Goal: Browse casually: Explore the website without a specific task or goal

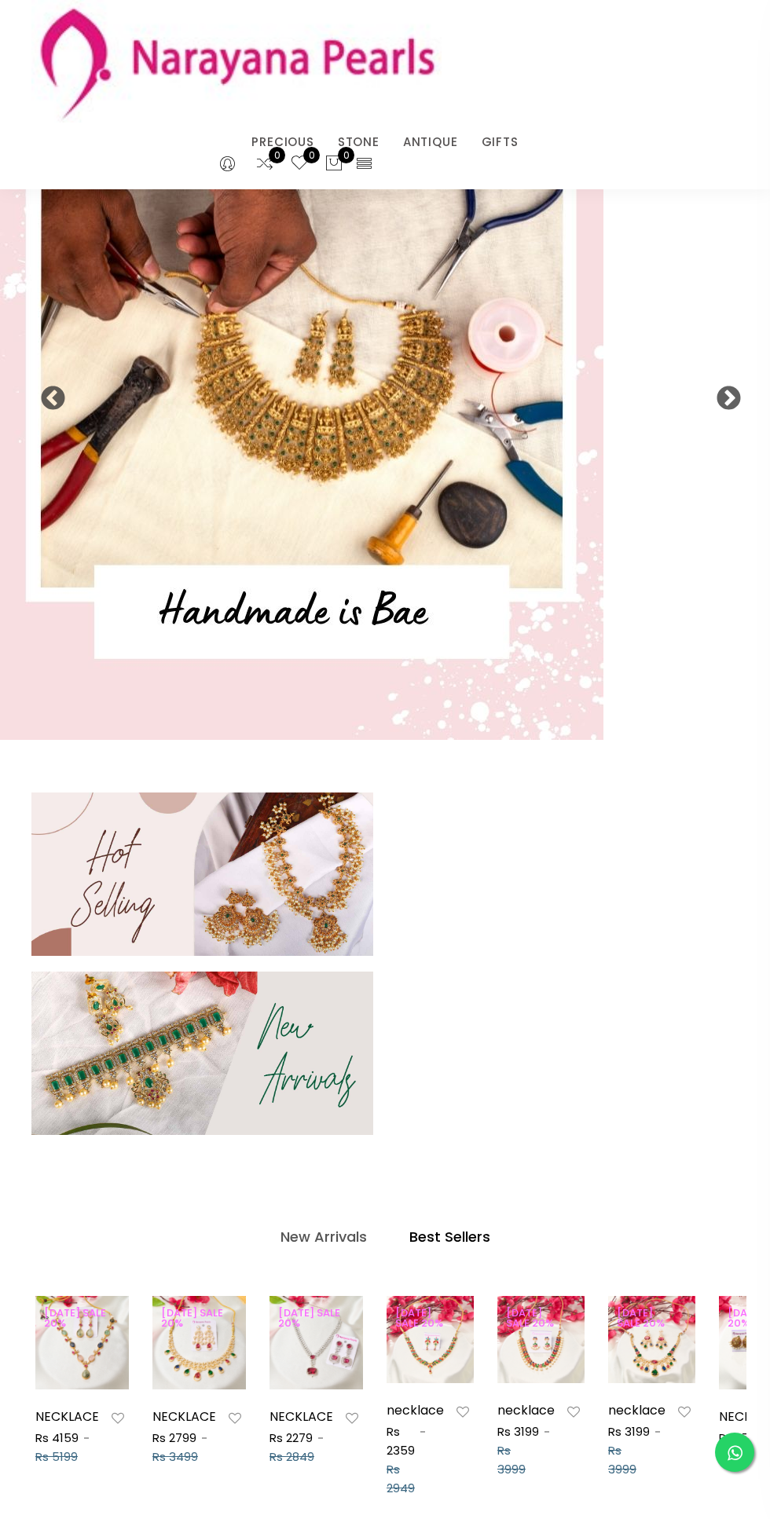
select select "INR"
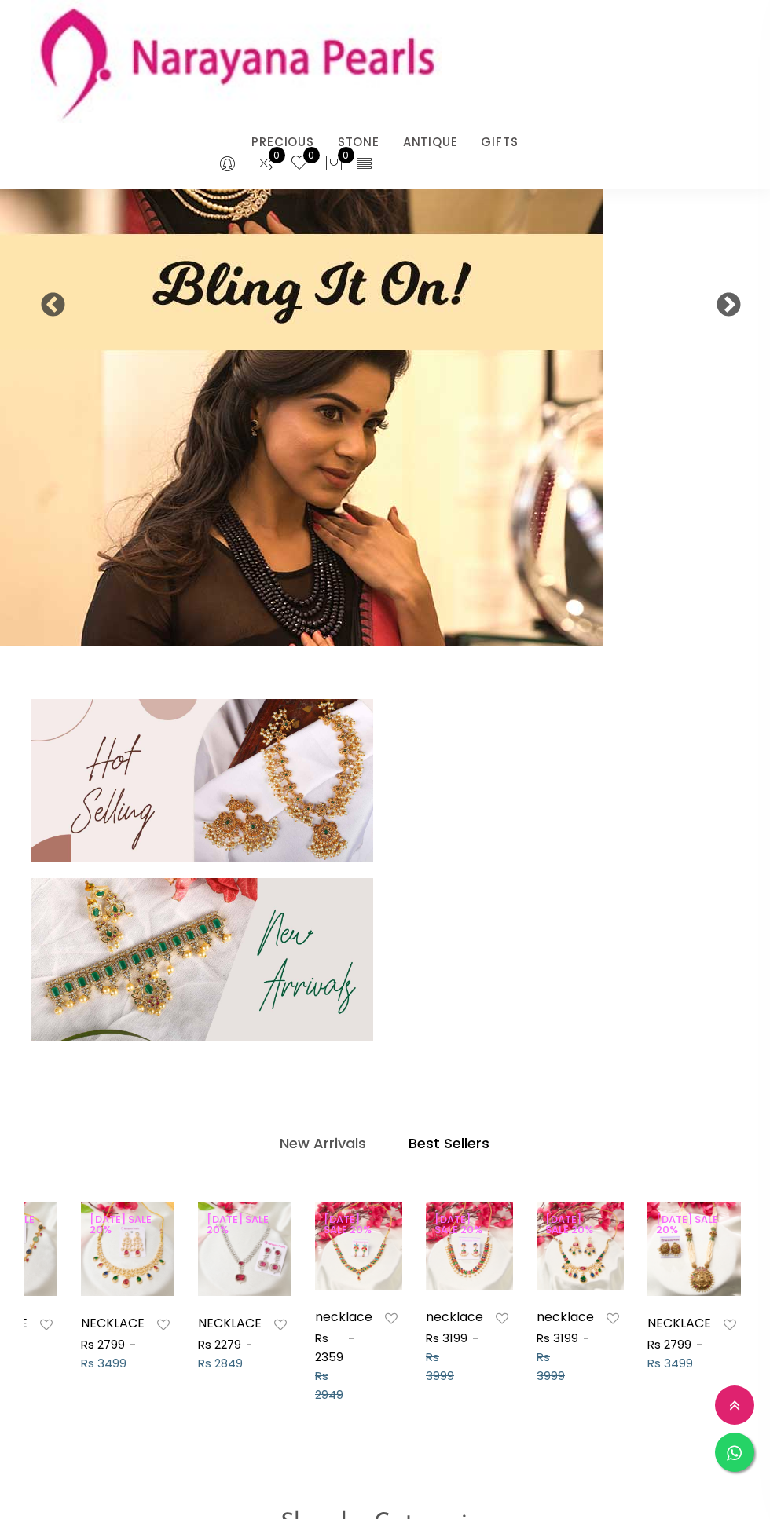
scroll to position [91, 0]
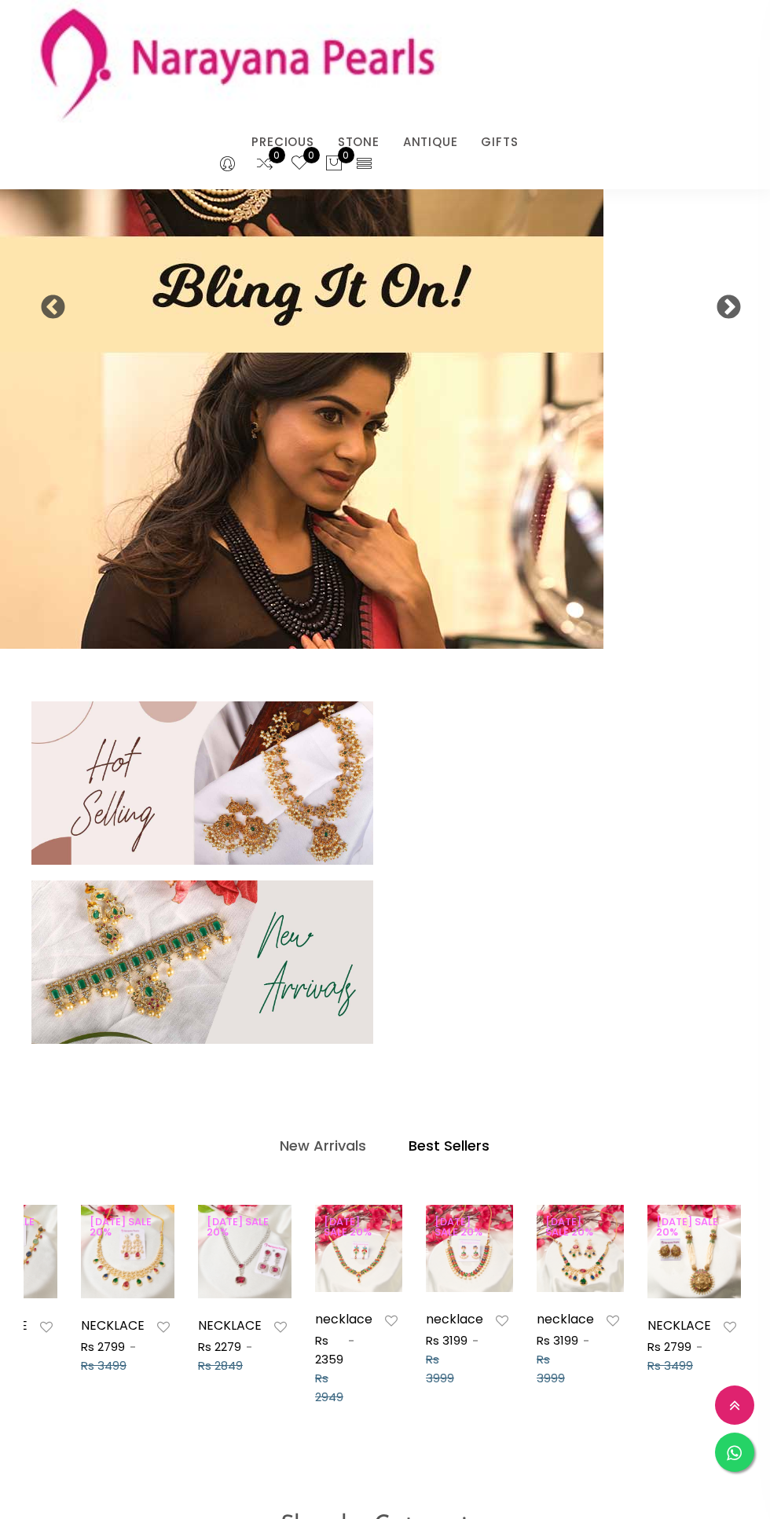
click at [367, 929] on img at bounding box center [202, 962] width 342 height 163
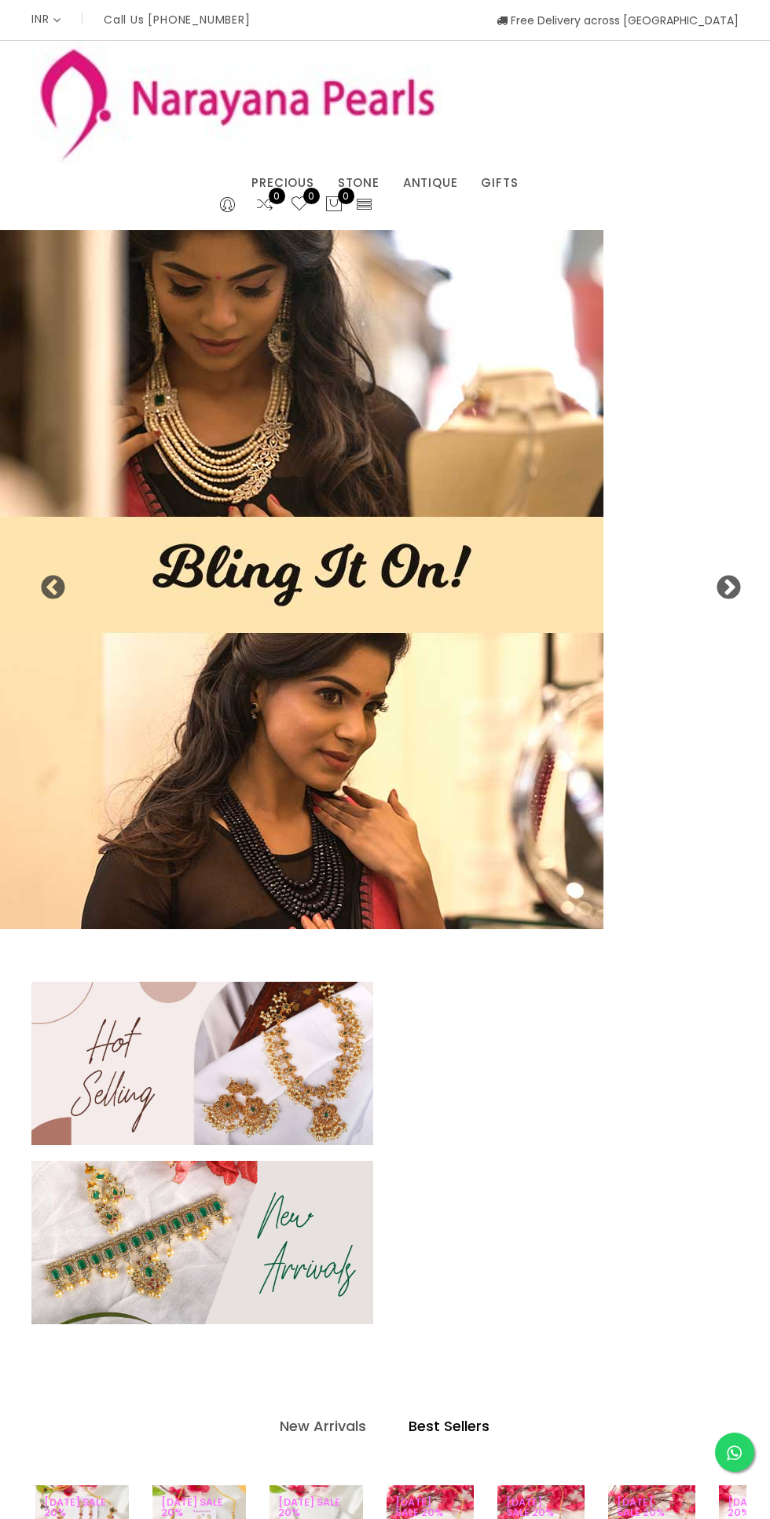
click at [287, 1087] on img at bounding box center [202, 1063] width 342 height 163
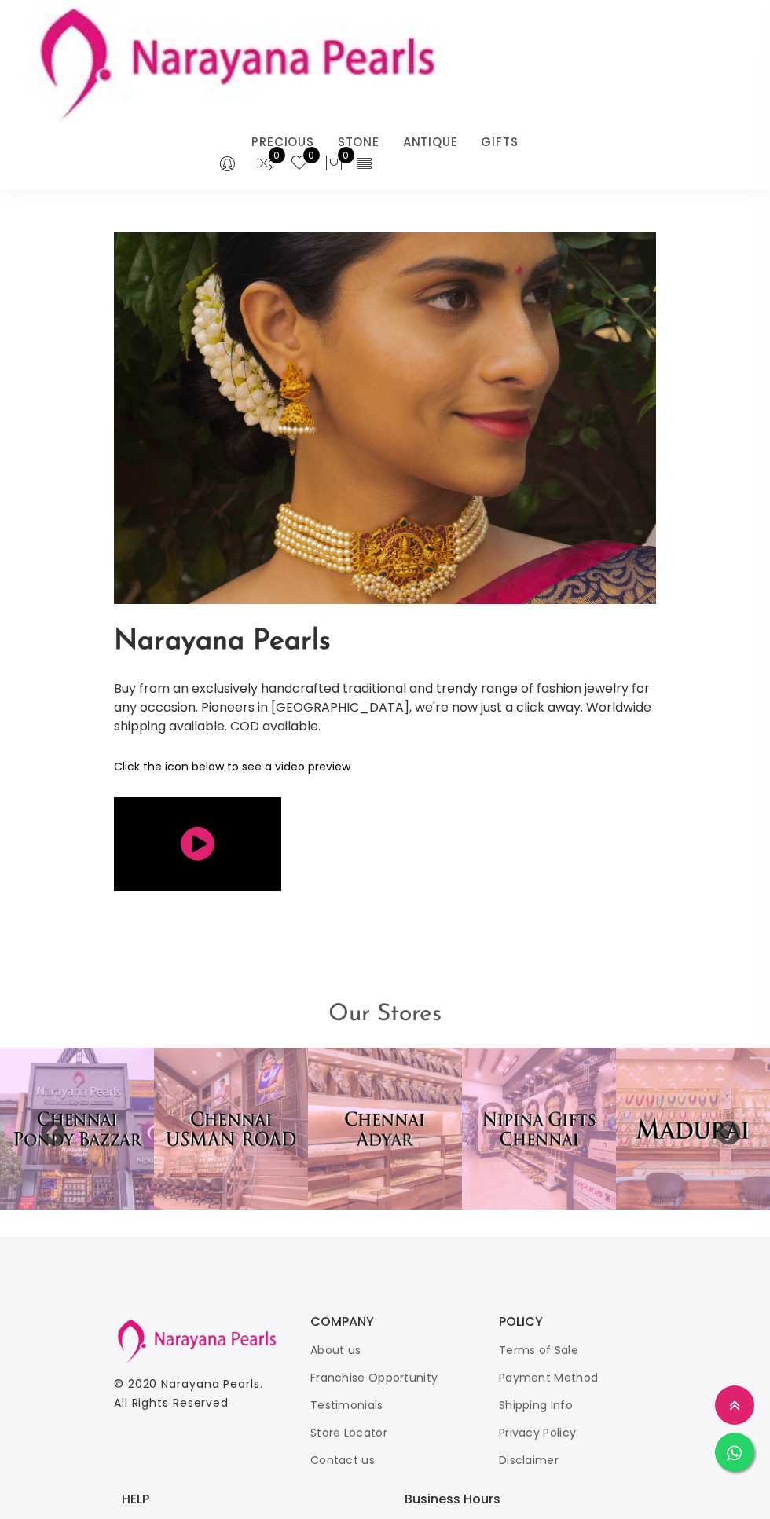
scroll to position [2992, 0]
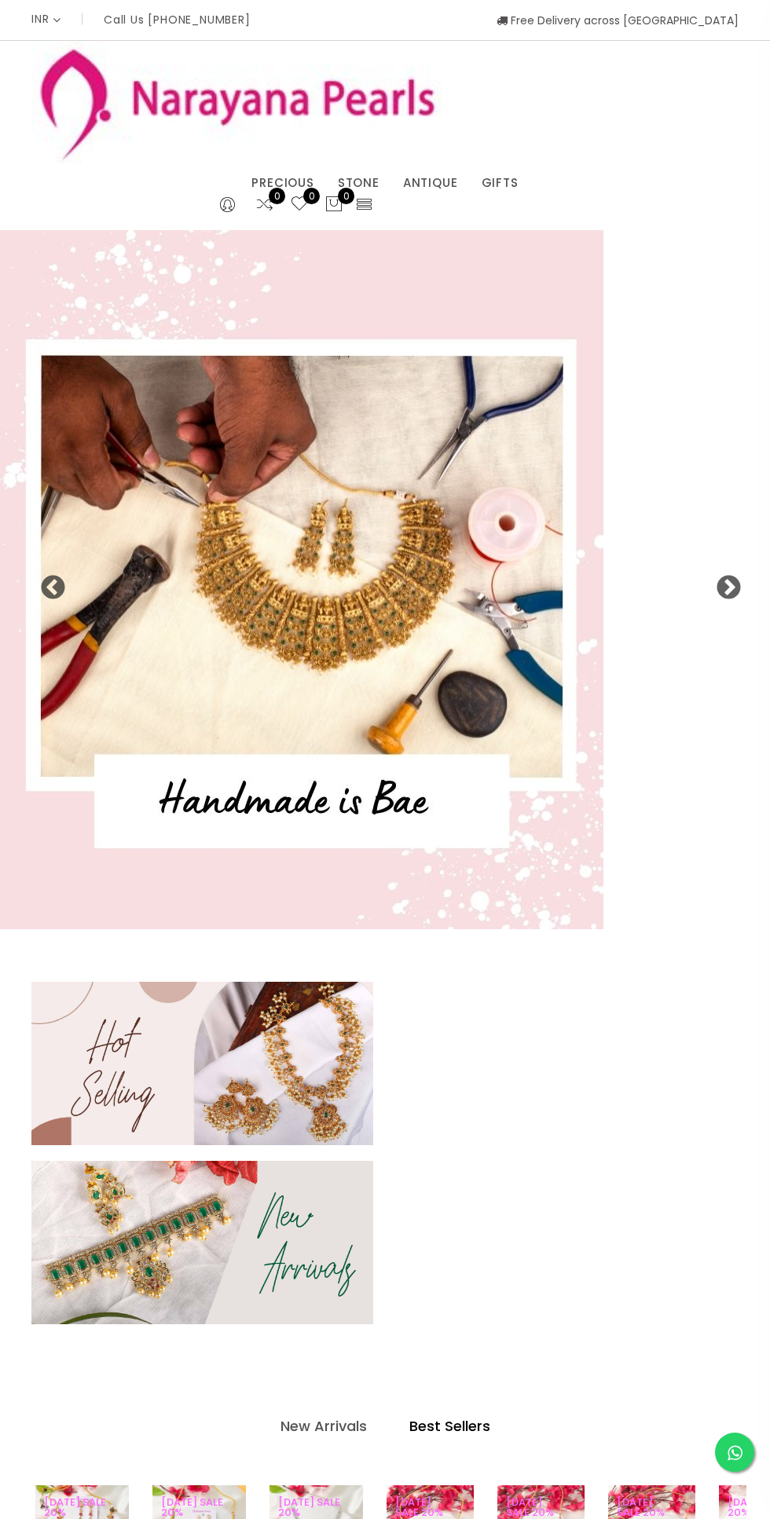
select select "INR"
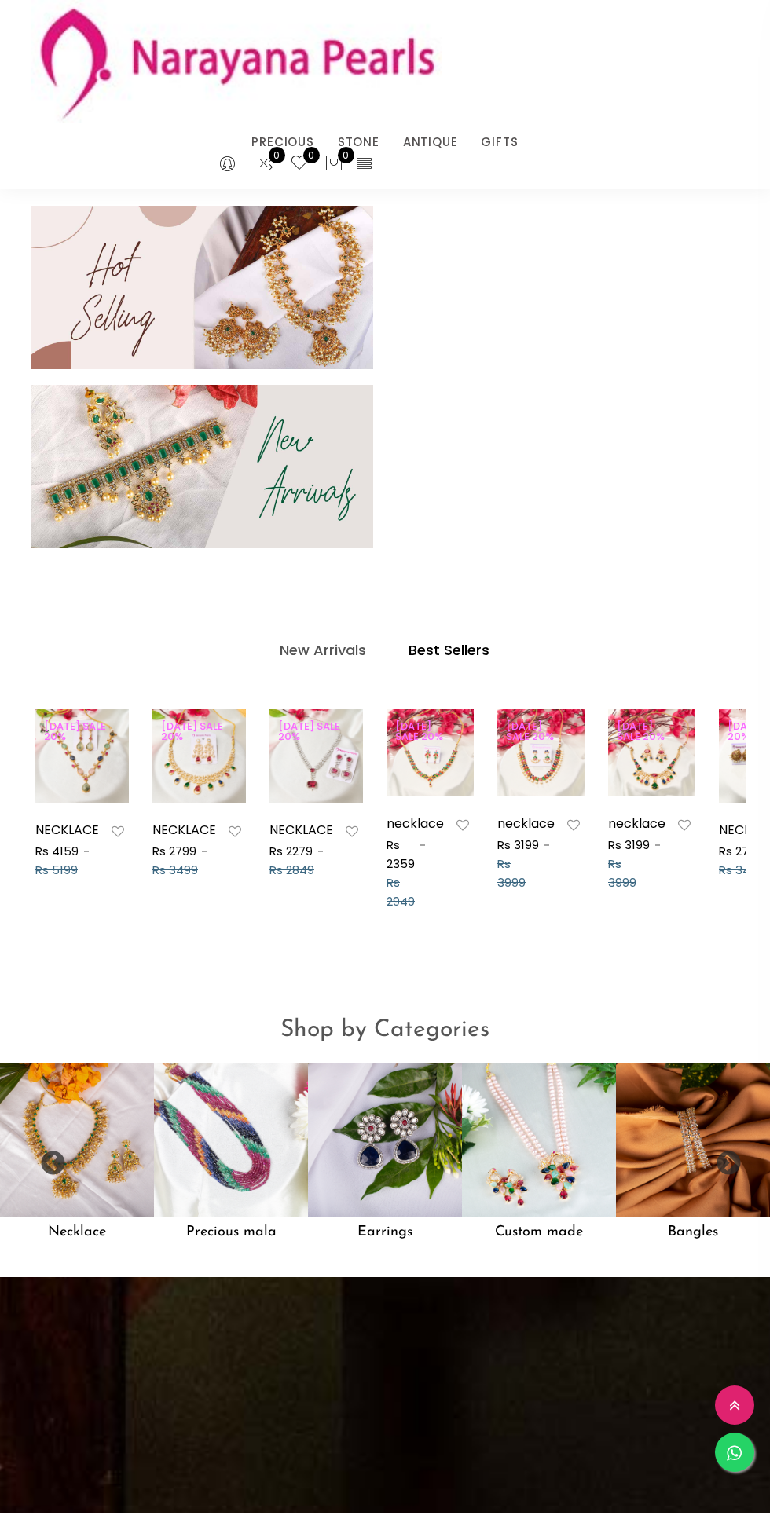
scroll to position [588, 0]
